Goal: Transaction & Acquisition: Purchase product/service

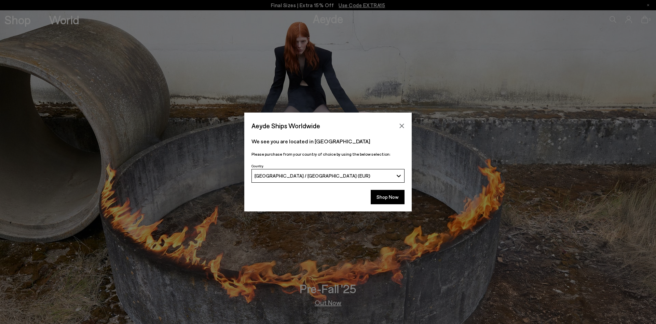
click at [390, 195] on button "Shop Now" at bounding box center [388, 197] width 34 height 14
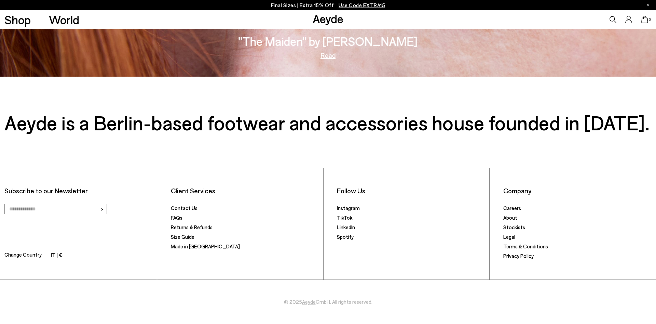
scroll to position [1274, 0]
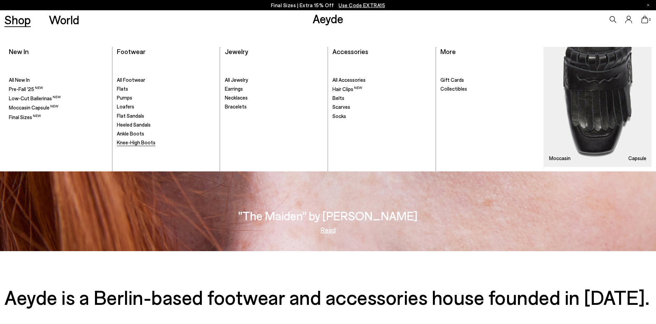
click at [131, 141] on span "Knee-High Boots" at bounding box center [136, 142] width 39 height 6
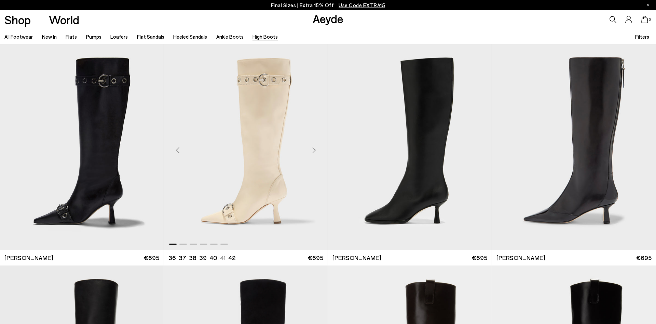
scroll to position [139, 0]
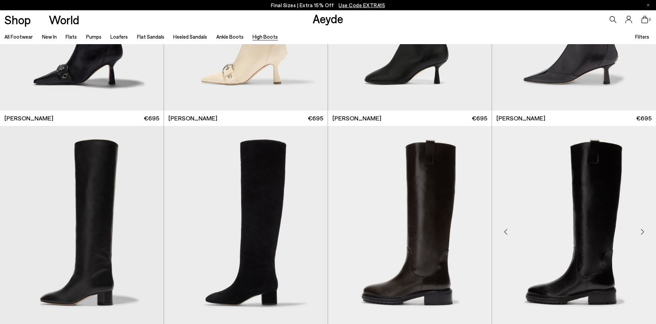
click at [608, 187] on img "1 / 6" at bounding box center [574, 229] width 164 height 206
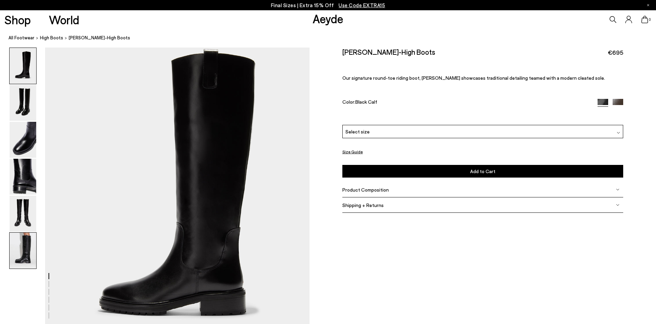
click at [22, 237] on img at bounding box center [23, 250] width 27 height 36
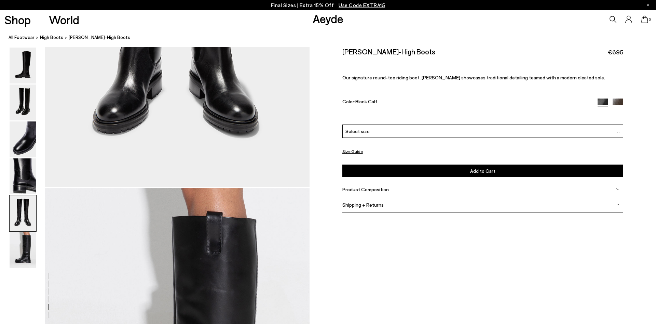
scroll to position [1529, 0]
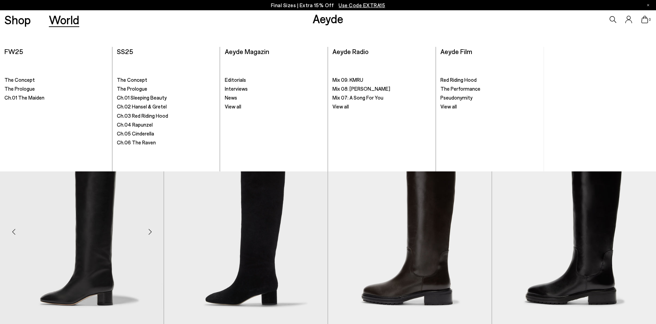
scroll to position [139, 0]
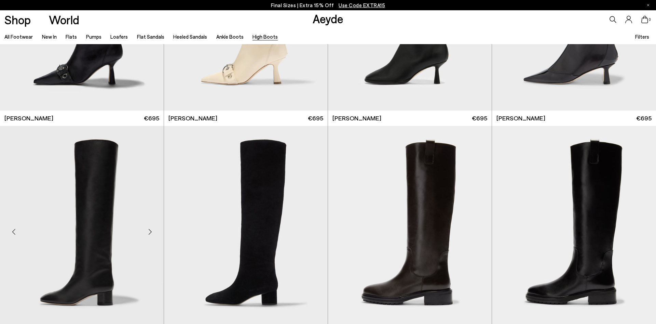
click at [94, 218] on img "1 / 6" at bounding box center [82, 229] width 164 height 206
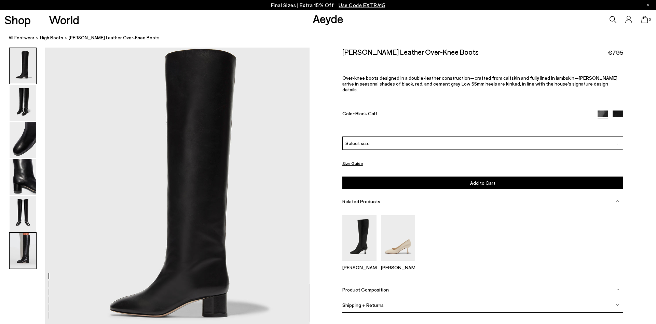
click at [19, 255] on img at bounding box center [23, 250] width 27 height 36
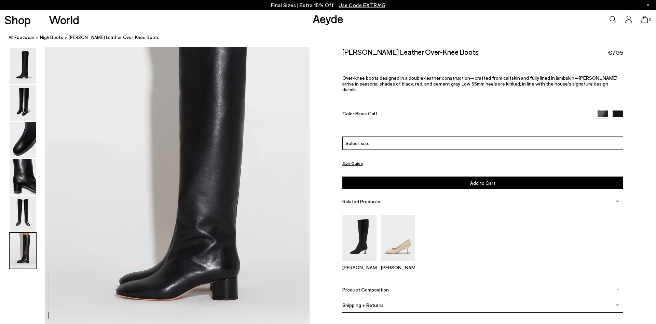
scroll to position [1599, 0]
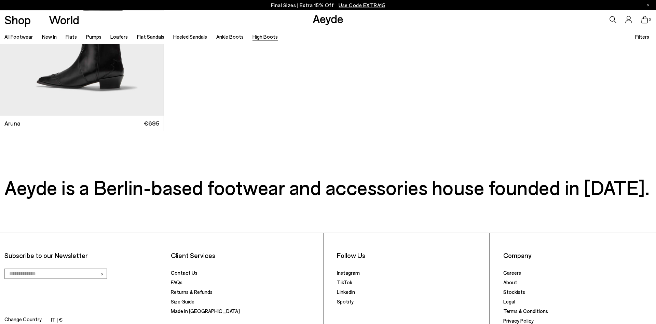
scroll to position [592, 0]
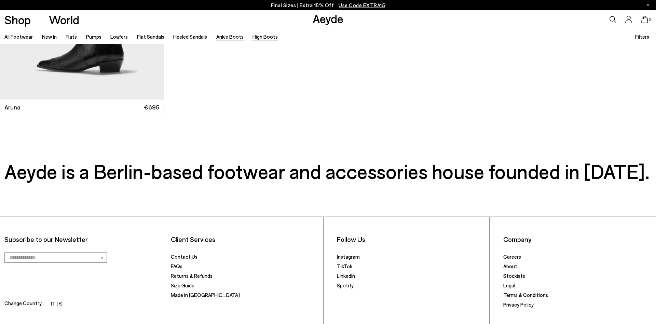
click at [228, 36] on link "Ankle Boots" at bounding box center [229, 36] width 27 height 6
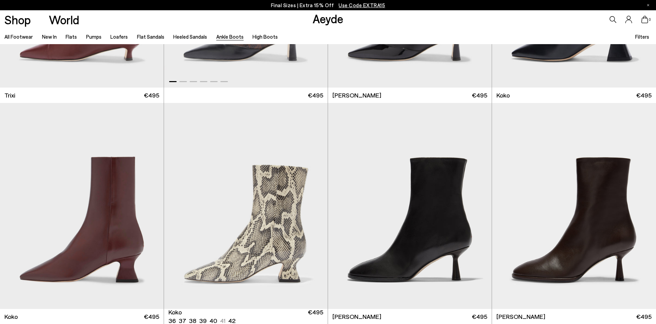
scroll to position [523, 0]
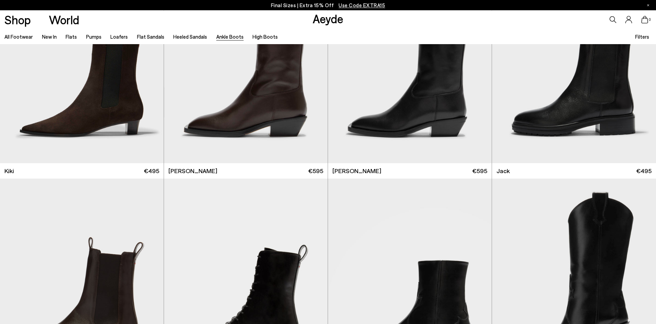
scroll to position [1376, 0]
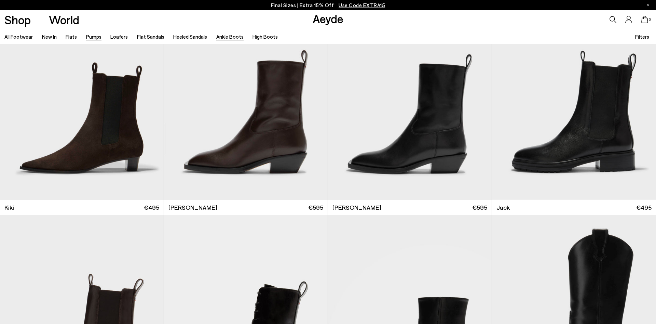
click at [91, 36] on link "Pumps" at bounding box center [93, 36] width 15 height 6
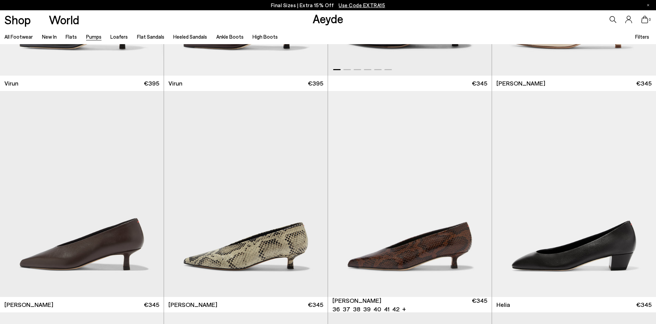
scroll to position [209, 0]
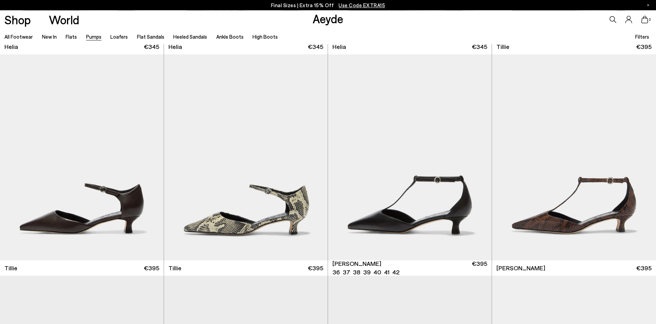
scroll to position [662, 0]
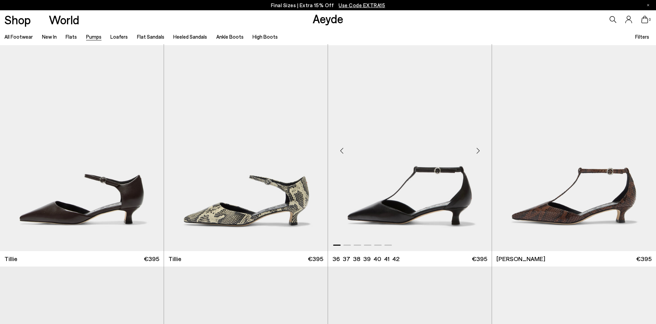
click at [427, 201] on img "1 / 6" at bounding box center [410, 148] width 164 height 206
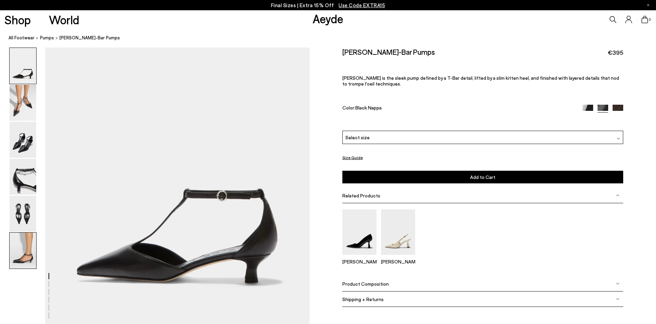
click at [21, 246] on img at bounding box center [23, 250] width 27 height 36
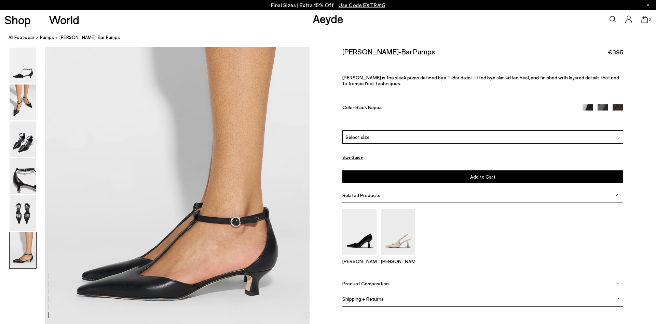
scroll to position [1738, 0]
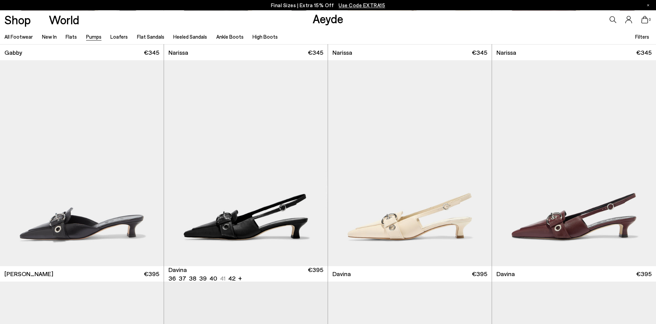
scroll to position [1535, 0]
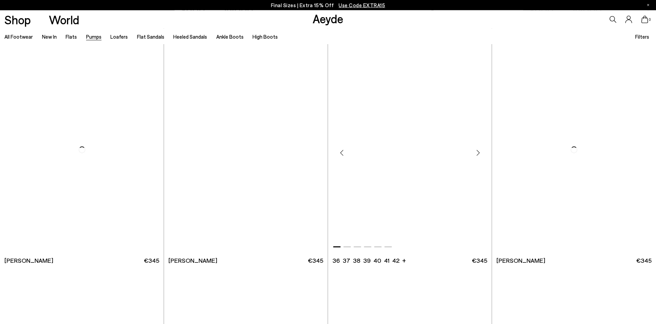
scroll to position [3104, 0]
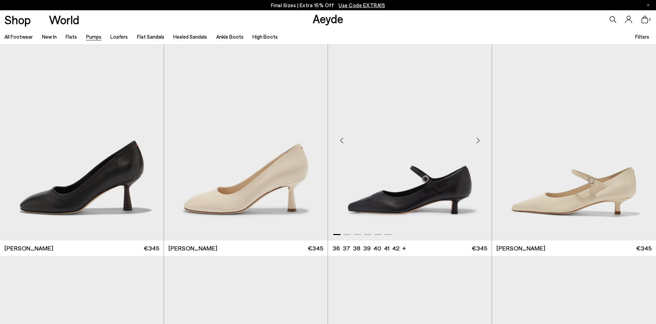
click at [421, 182] on img "1 / 6" at bounding box center [410, 138] width 164 height 206
